Goal: Information Seeking & Learning: Learn about a topic

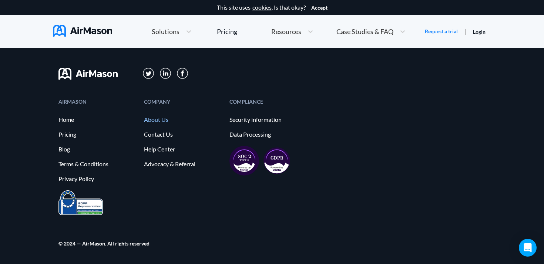
click at [153, 119] on link "About Us" at bounding box center [183, 119] width 78 height 7
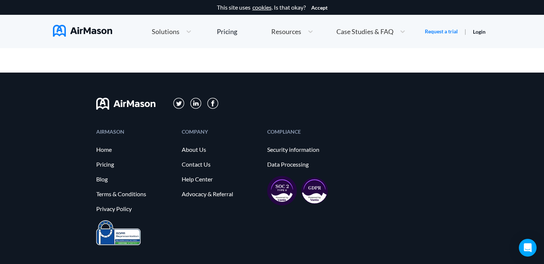
scroll to position [844, 0]
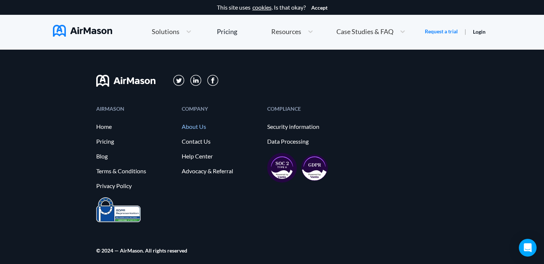
click at [193, 127] on link "About Us" at bounding box center [221, 126] width 78 height 7
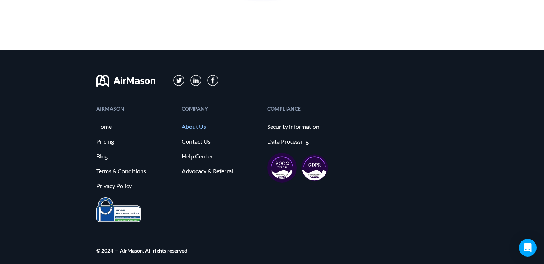
scroll to position [0, 0]
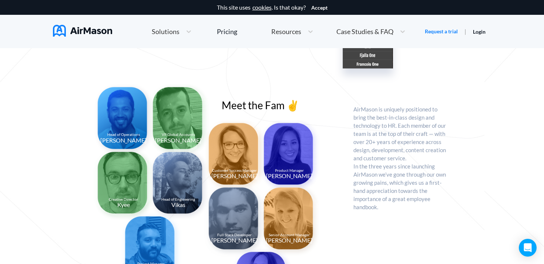
scroll to position [548, 0]
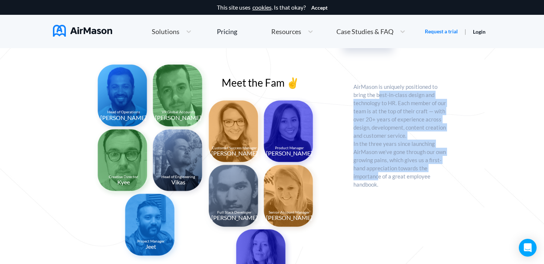
drag, startPoint x: 379, startPoint y: 93, endPoint x: 379, endPoint y: 177, distance: 84.4
click at [379, 177] on p "AirMason is uniquely positioned to bring the best-in-class design and technolog…" at bounding box center [400, 180] width 94 height 194
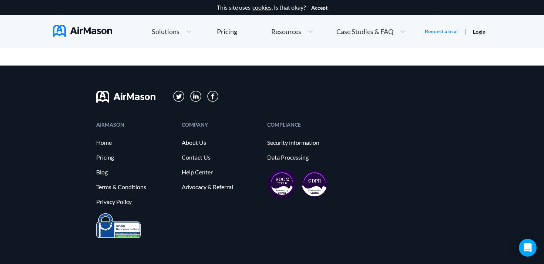
scroll to position [852, 0]
